Goal: Task Accomplishment & Management: Manage account settings

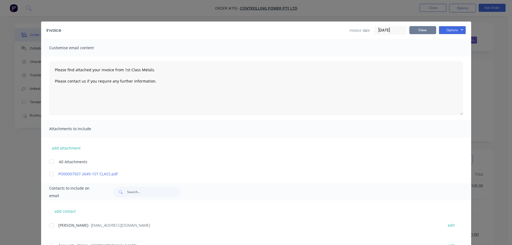
click at [428, 29] on button "Close" at bounding box center [423, 30] width 27 height 8
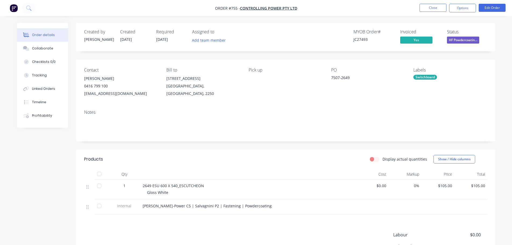
drag, startPoint x: 453, startPoint y: 42, endPoint x: 450, endPoint y: 46, distance: 5.4
click at [452, 42] on span "HF Powdercoatin..." at bounding box center [463, 40] width 32 height 7
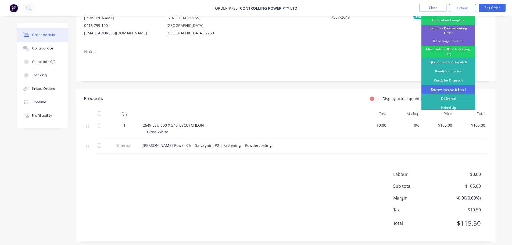
scroll to position [65, 0]
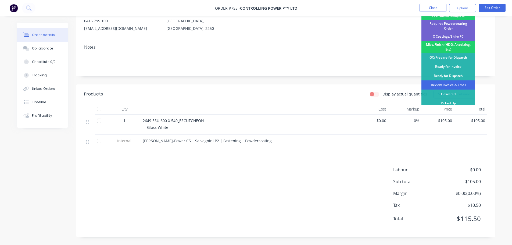
click at [469, 82] on div "Review Invoice & Email" at bounding box center [449, 84] width 54 height 9
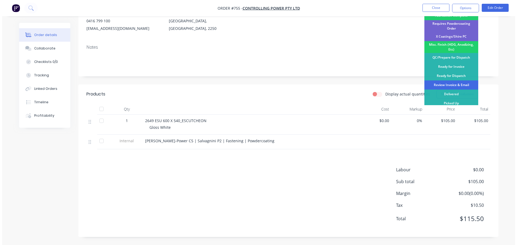
scroll to position [0, 0]
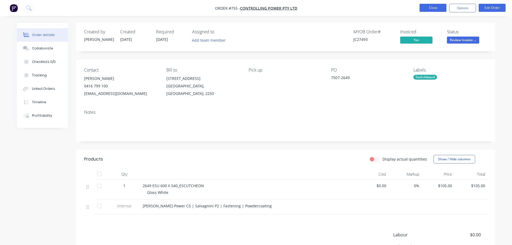
click at [442, 10] on button "Close" at bounding box center [433, 8] width 27 height 8
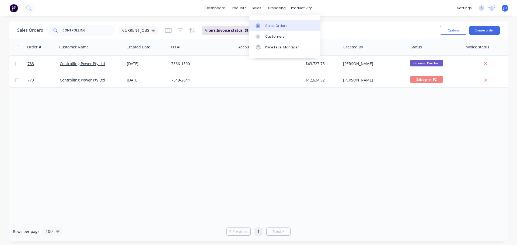
drag, startPoint x: 260, startPoint y: 29, endPoint x: 261, endPoint y: 26, distance: 3.3
click at [261, 29] on link "Sales Orders" at bounding box center [284, 25] width 71 height 11
click at [0, 13] on div "dashboard products sales purchasing productivity dashboard products Product Cat…" at bounding box center [258, 122] width 517 height 245
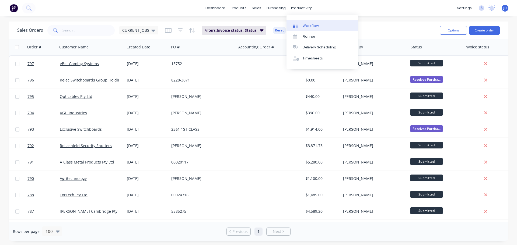
click at [309, 26] on div "Workflow" at bounding box center [310, 25] width 16 height 5
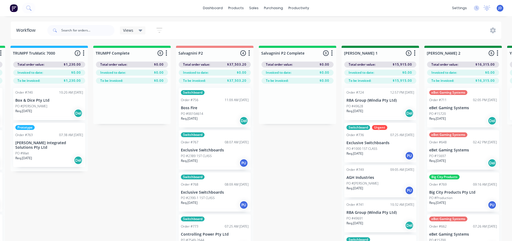
drag, startPoint x: 418, startPoint y: 162, endPoint x: 486, endPoint y: 163, distance: 68.1
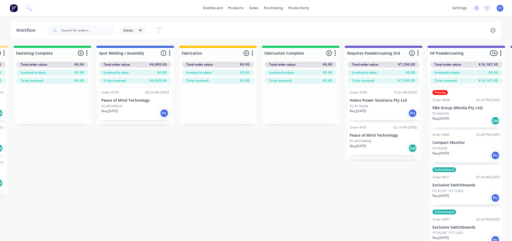
drag, startPoint x: 227, startPoint y: 184, endPoint x: 288, endPoint y: 180, distance: 61.2
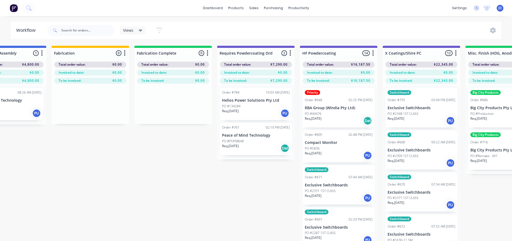
drag, startPoint x: 183, startPoint y: 181, endPoint x: 259, endPoint y: 181, distance: 76.4
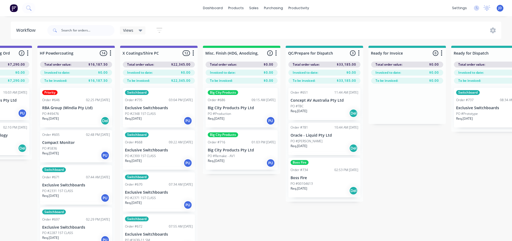
drag, startPoint x: 357, startPoint y: 197, endPoint x: 387, endPoint y: 199, distance: 30.2
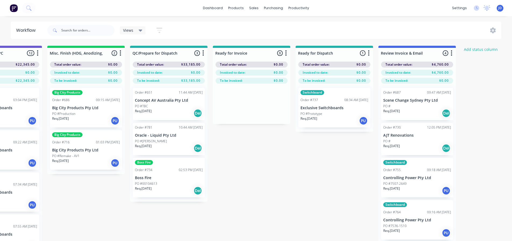
scroll to position [0, 1979]
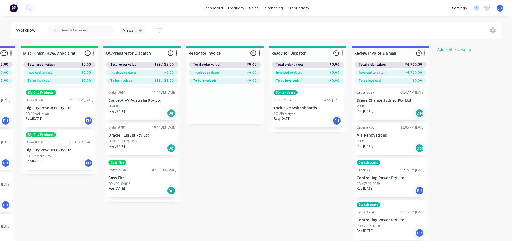
drag, startPoint x: 290, startPoint y: 193, endPoint x: 362, endPoint y: 189, distance: 71.7
drag, startPoint x: 242, startPoint y: 164, endPoint x: 273, endPoint y: 160, distance: 30.9
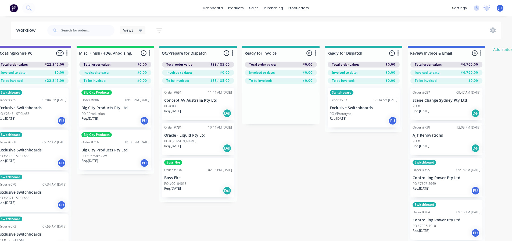
scroll to position [0, 1805]
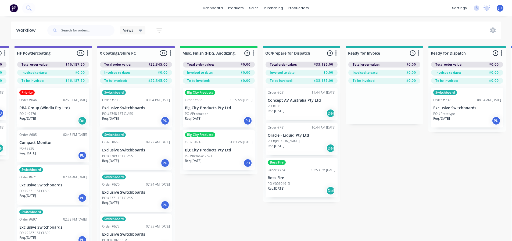
drag, startPoint x: 288, startPoint y: 170, endPoint x: 258, endPoint y: 160, distance: 31.9
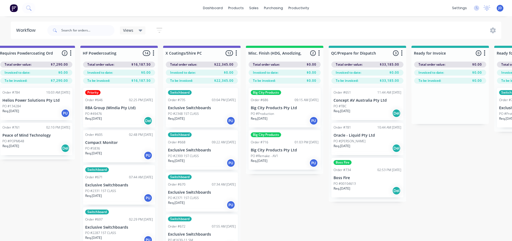
drag, startPoint x: 344, startPoint y: 221, endPoint x: 313, endPoint y: 215, distance: 31.7
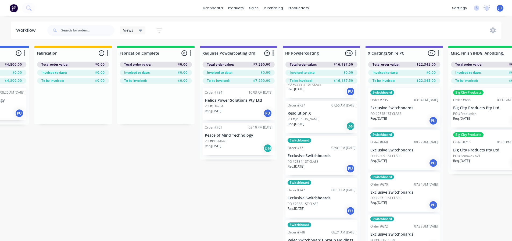
scroll to position [0, 1510]
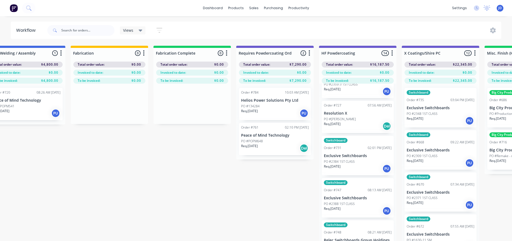
drag, startPoint x: 91, startPoint y: 197, endPoint x: 97, endPoint y: 180, distance: 18.1
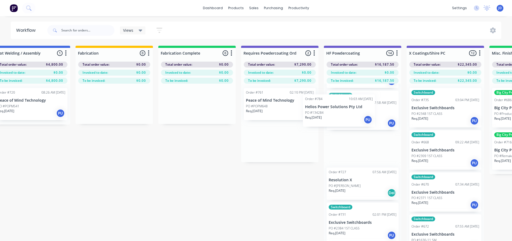
drag, startPoint x: 253, startPoint y: 108, endPoint x: 337, endPoint y: 115, distance: 83.7
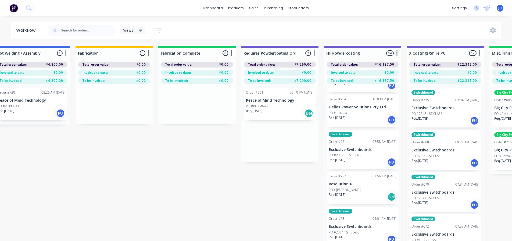
drag, startPoint x: 274, startPoint y: 110, endPoint x: 345, endPoint y: 115, distance: 71.7
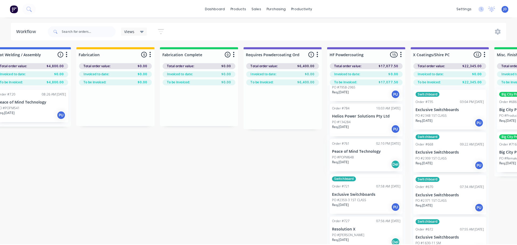
scroll to position [0, 0]
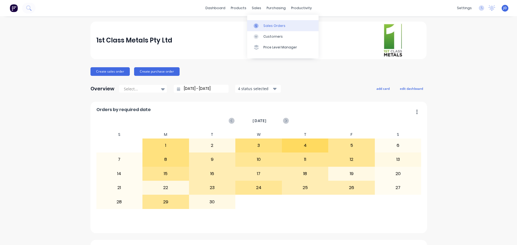
click at [265, 30] on link "Sales Orders" at bounding box center [282, 25] width 71 height 11
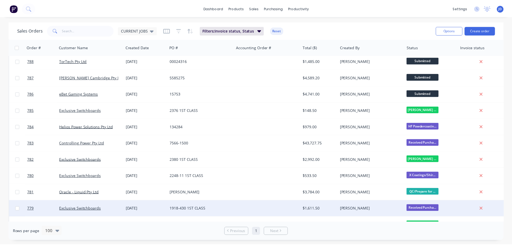
scroll to position [242, 0]
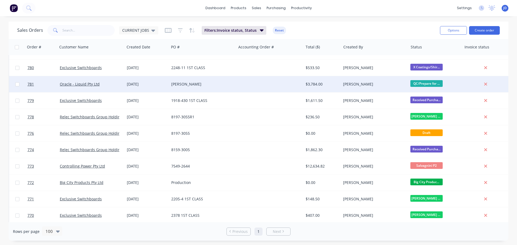
click at [384, 82] on div "[PERSON_NAME]" at bounding box center [373, 84] width 60 height 5
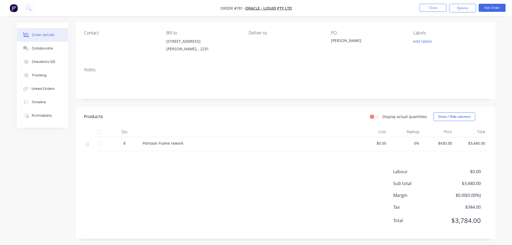
scroll to position [39, 0]
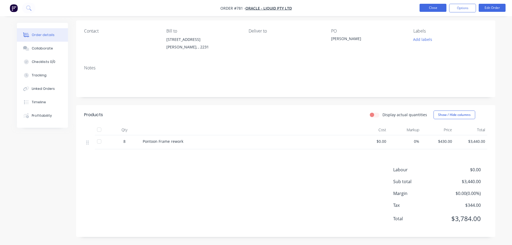
click at [431, 8] on button "Close" at bounding box center [433, 8] width 27 height 8
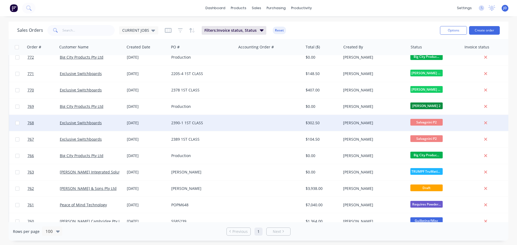
scroll to position [246, 0]
